Goal: Check status

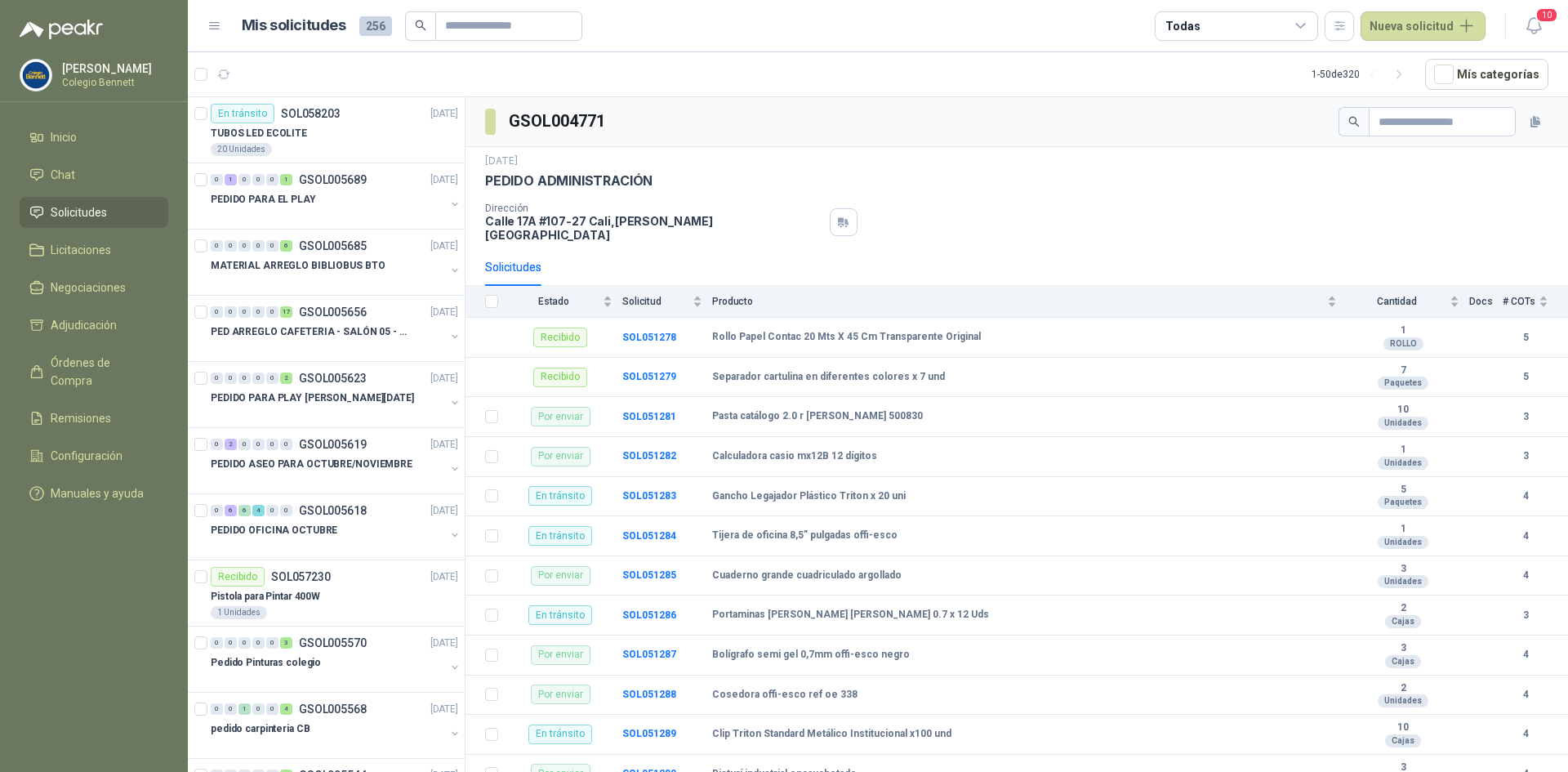
drag, startPoint x: 0, startPoint y: 0, endPoint x: 82, endPoint y: 203, distance: 218.9
click at [82, 203] on span "Solicitudes" at bounding box center [79, 212] width 56 height 18
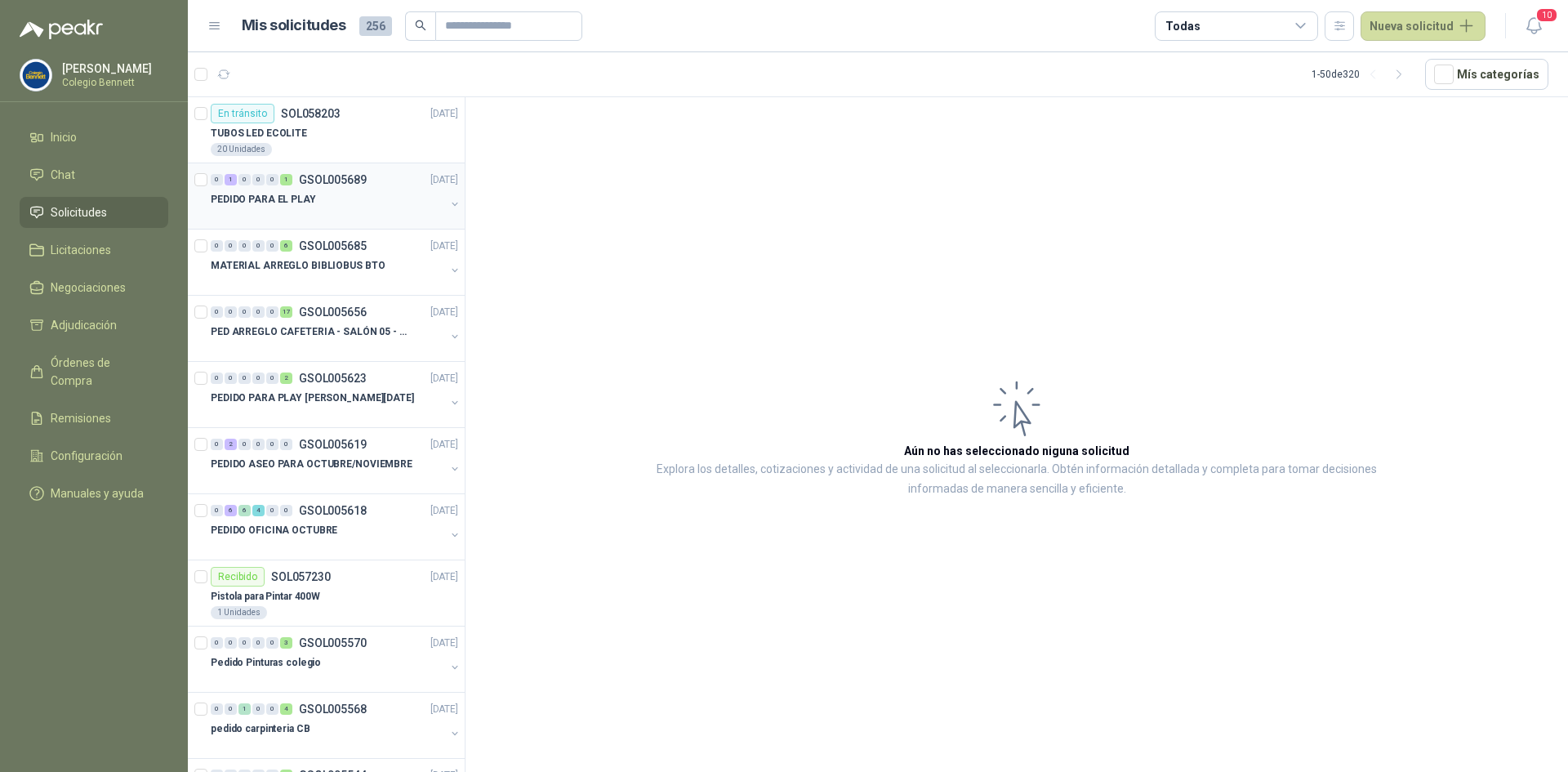
click at [219, 217] on div at bounding box center [328, 216] width 235 height 13
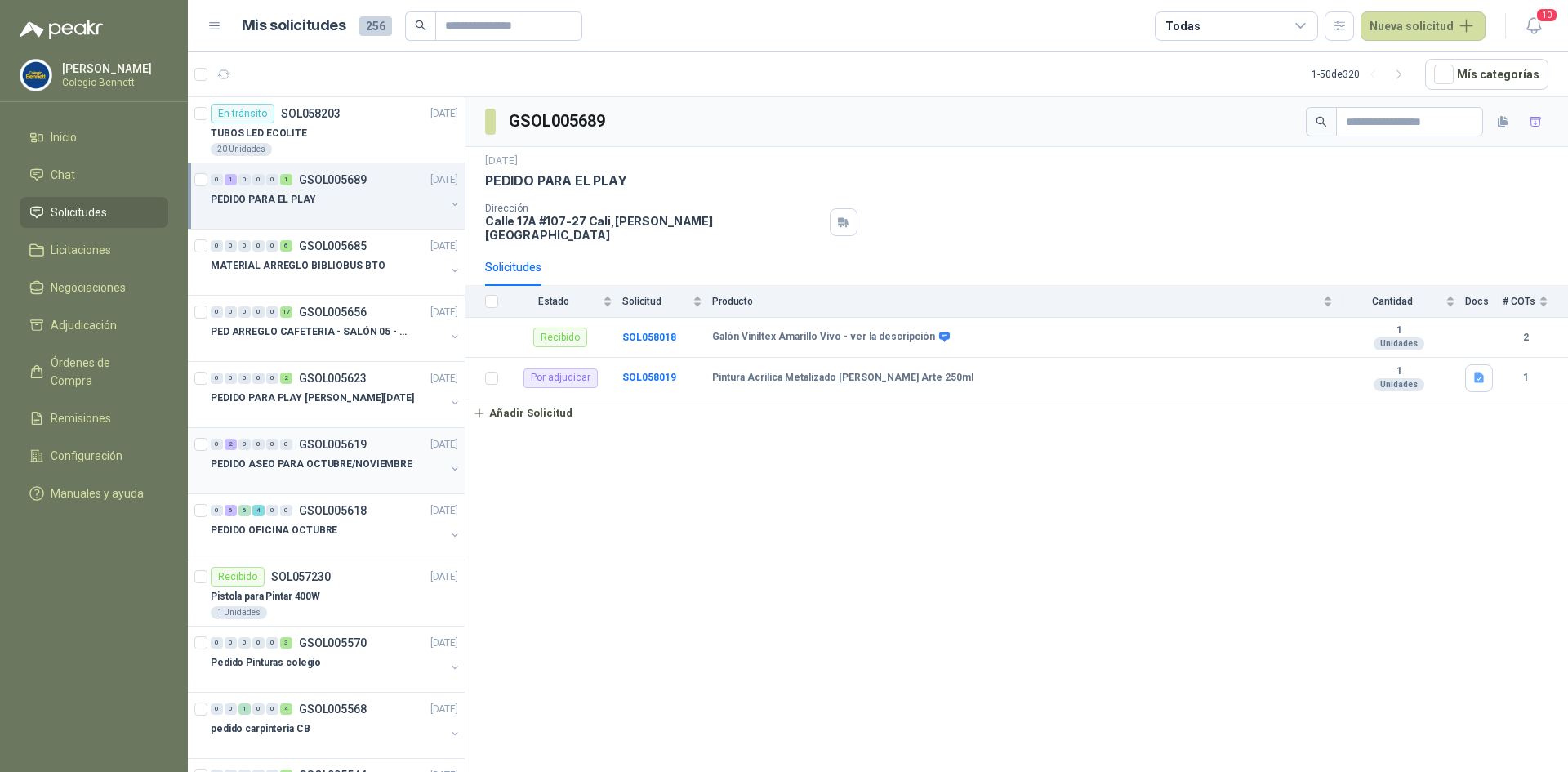
click at [330, 465] on p "PEDIDO ASEO PARA OCTUBRE/NOVIEMBRE" at bounding box center [311, 464] width 201 height 15
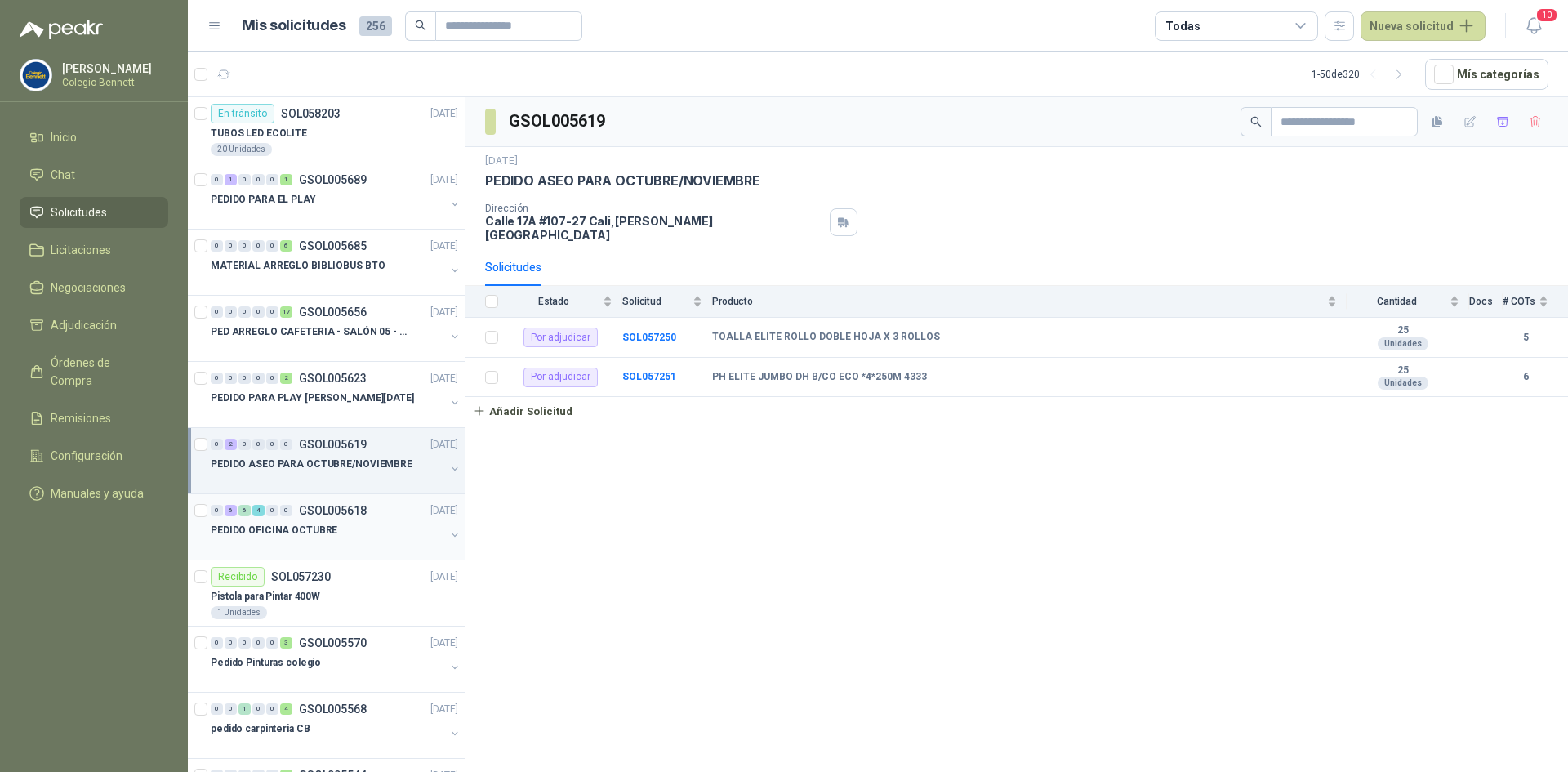
click at [343, 512] on p "GSOL005618" at bounding box center [332, 510] width 68 height 12
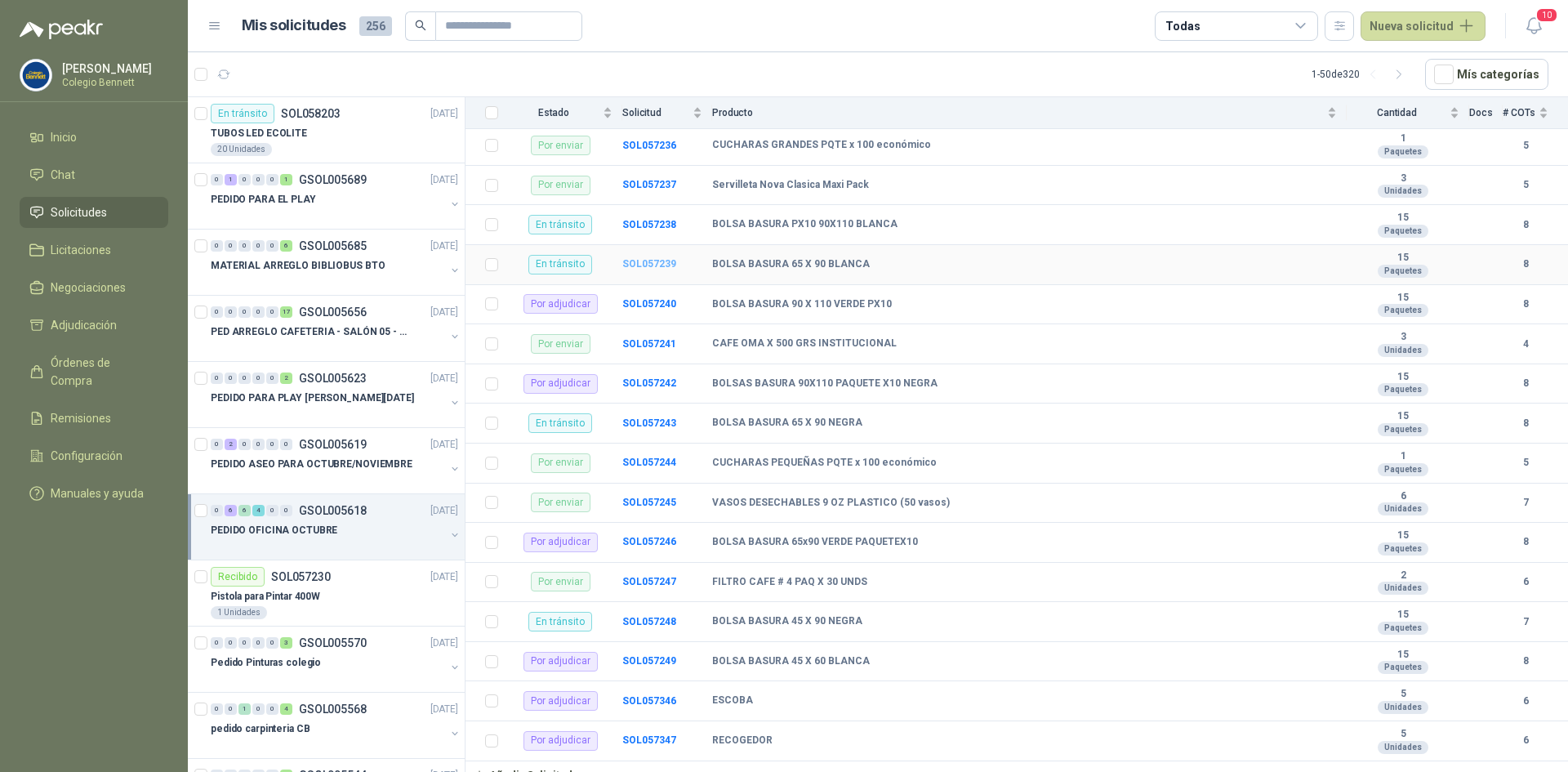
click at [646, 258] on b "SOL057239" at bounding box center [649, 264] width 54 height 12
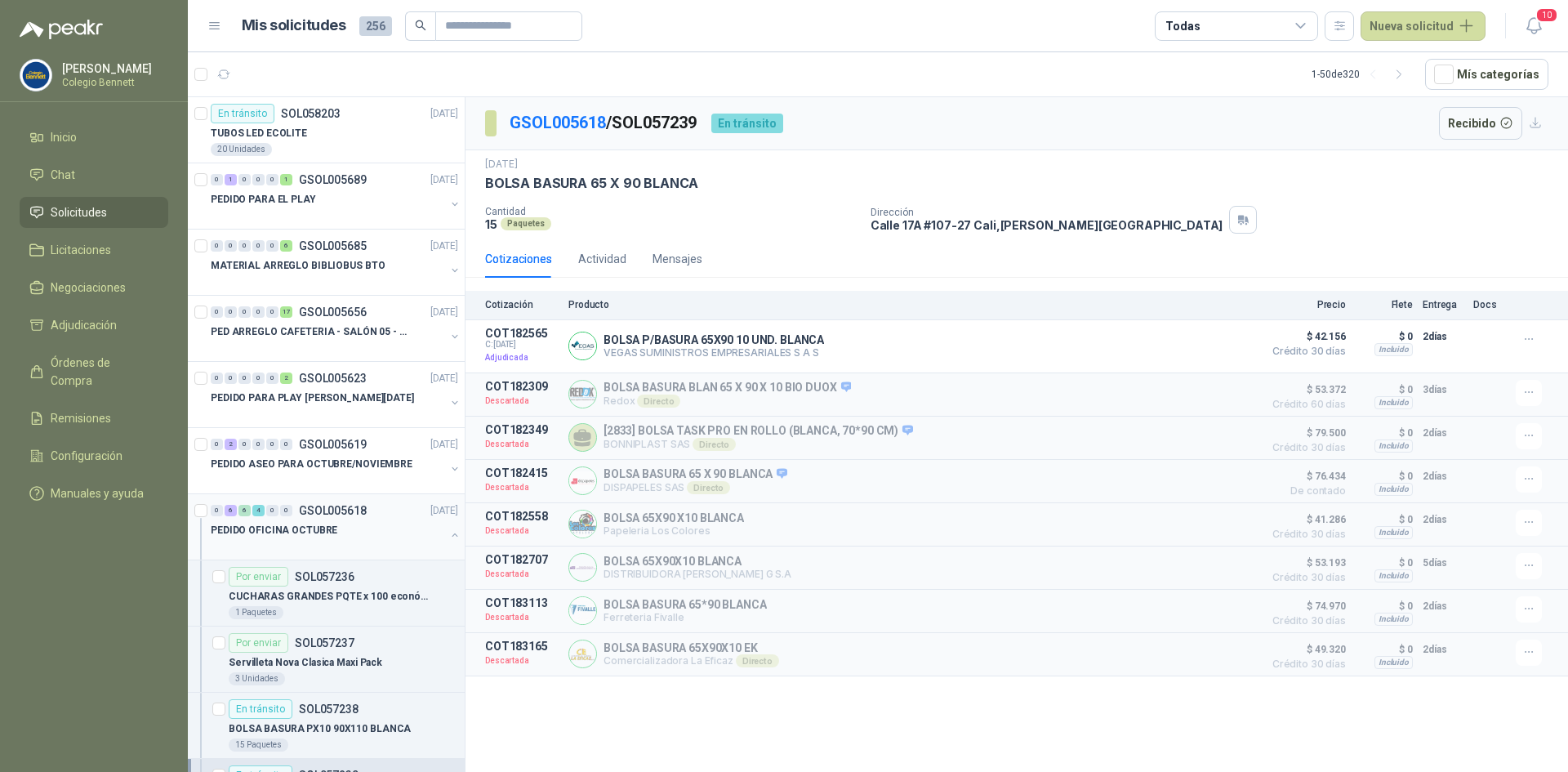
click at [366, 507] on div "0 6 6 4 0 0 GSOL005618 [DATE]" at bounding box center [336, 511] width 251 height 20
